Goal: Find specific page/section: Find specific page/section

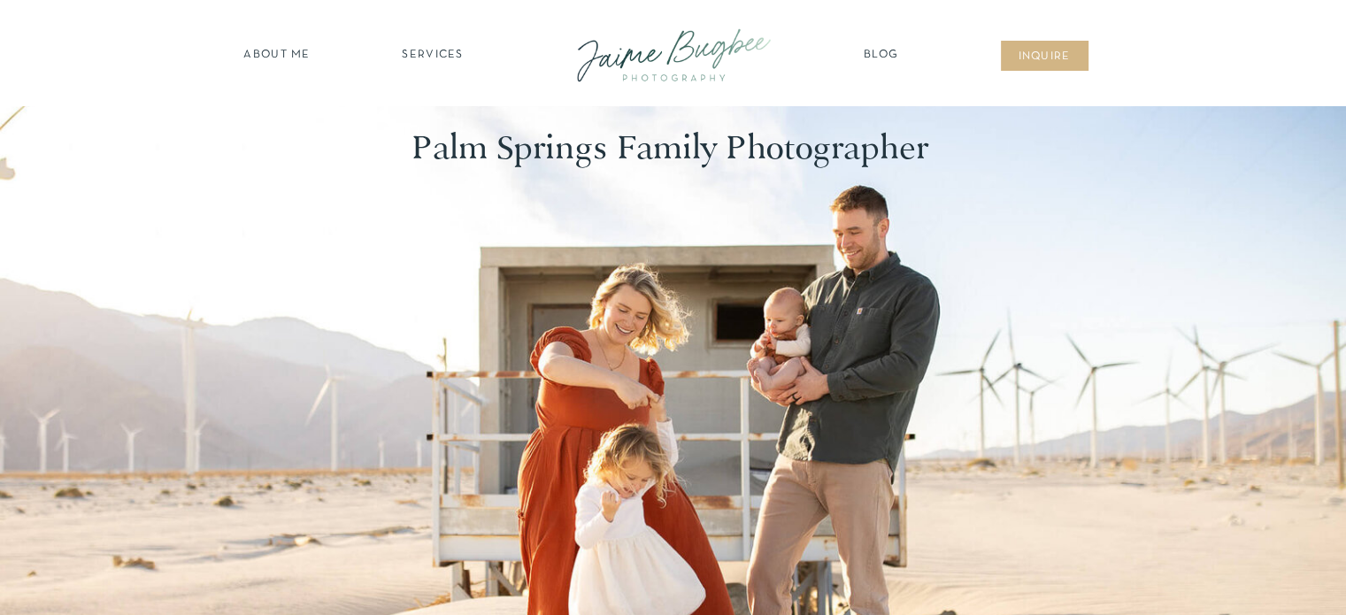
click at [1054, 50] on nav "inqUIre" at bounding box center [1045, 58] width 72 height 18
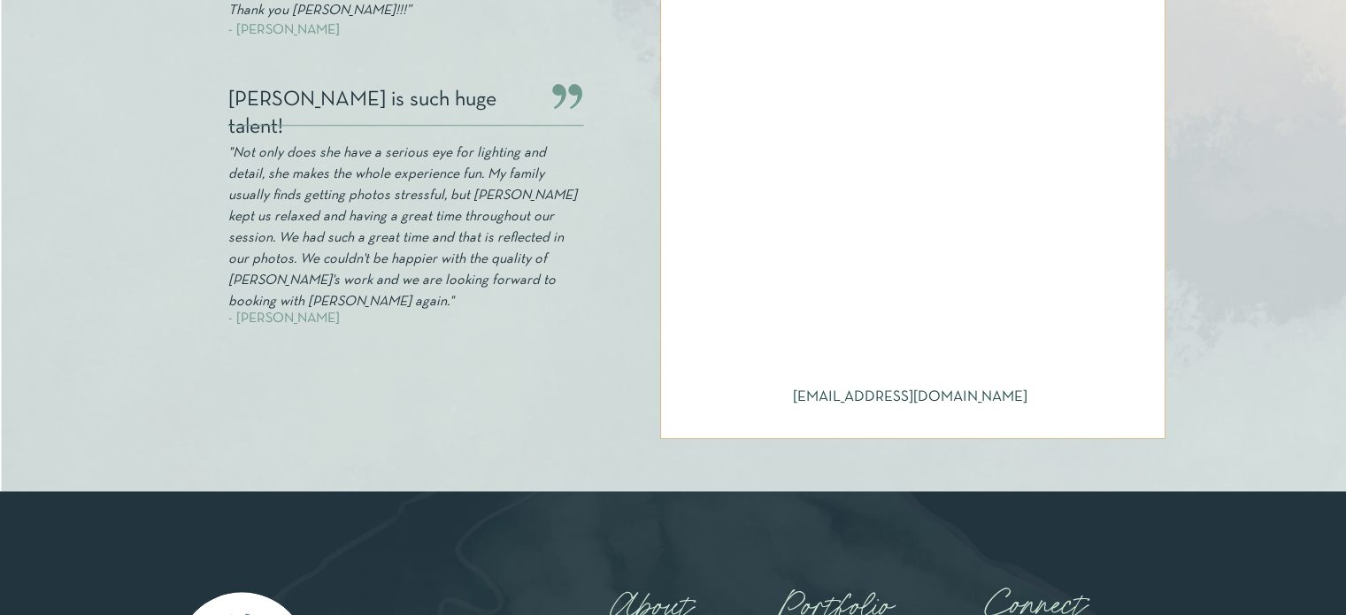
scroll to position [862, 0]
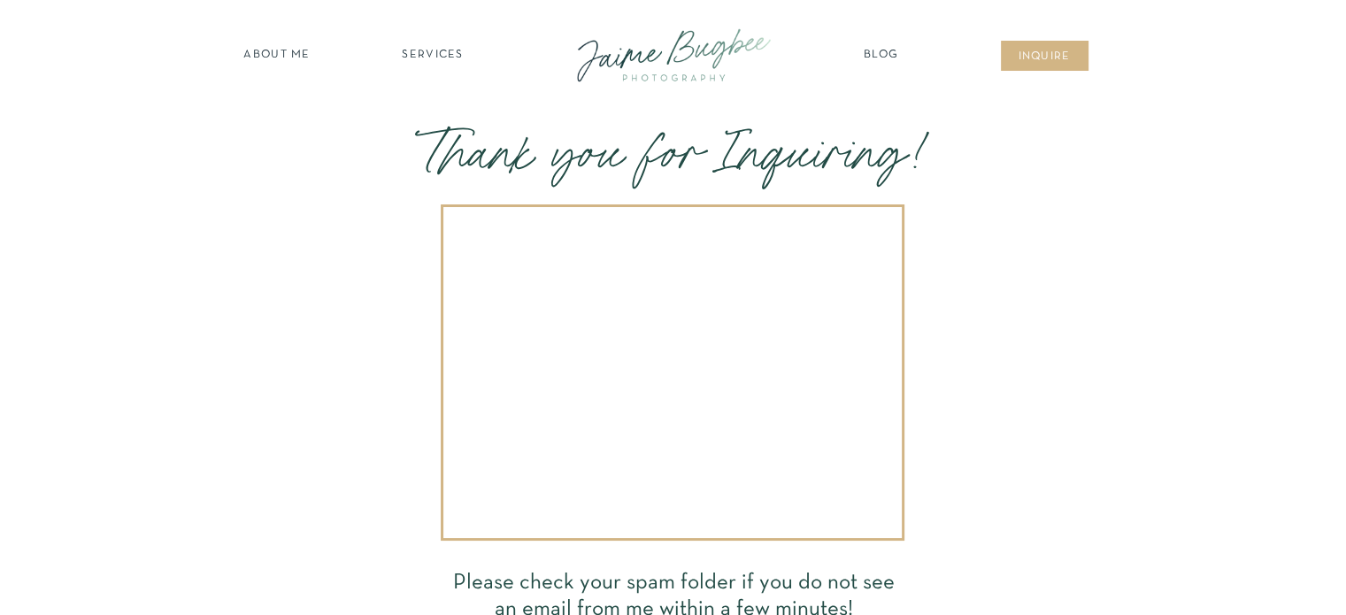
click at [416, 56] on nav "SERVICES" at bounding box center [433, 56] width 100 height 18
